Goal: Go to known website: Access a specific website the user already knows

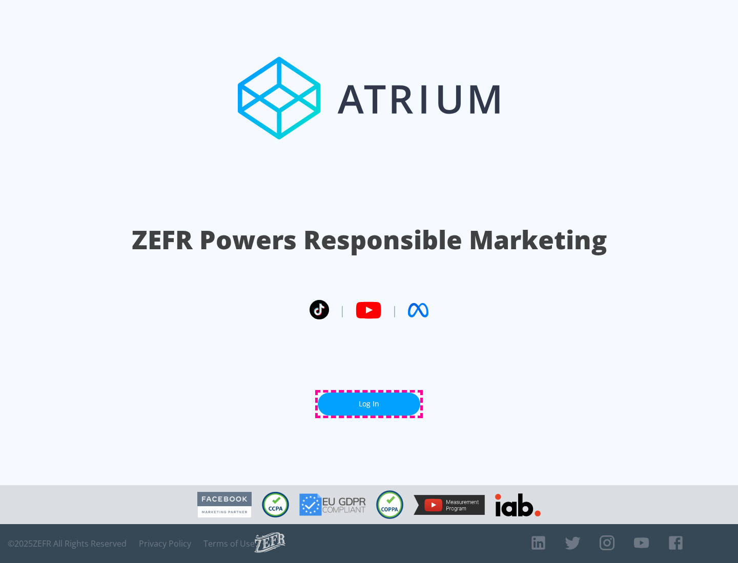
click at [369, 404] on link "Log In" at bounding box center [369, 404] width 102 height 23
